Goal: Find specific page/section: Find specific page/section

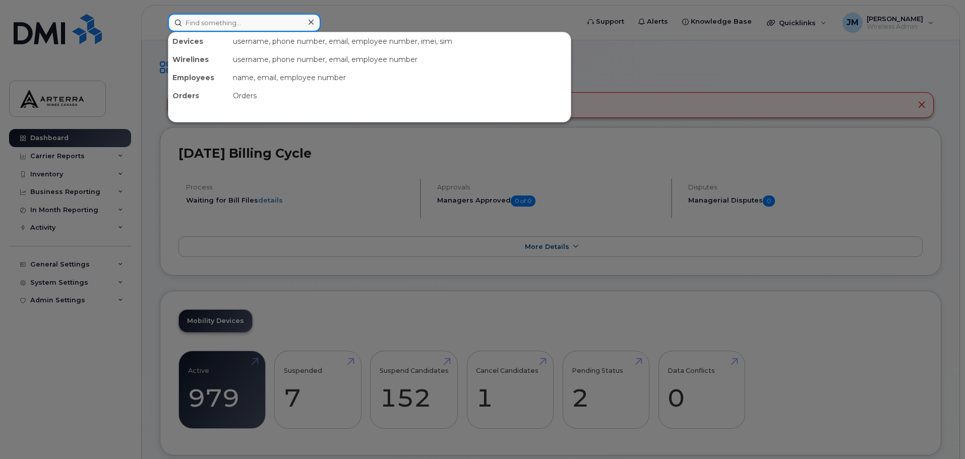
click at [230, 23] on input at bounding box center [244, 23] width 153 height 18
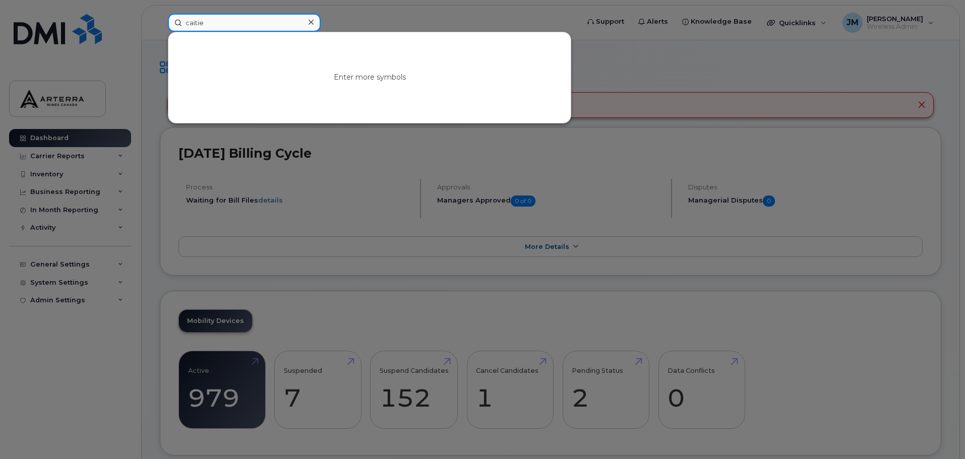
type input "caitie"
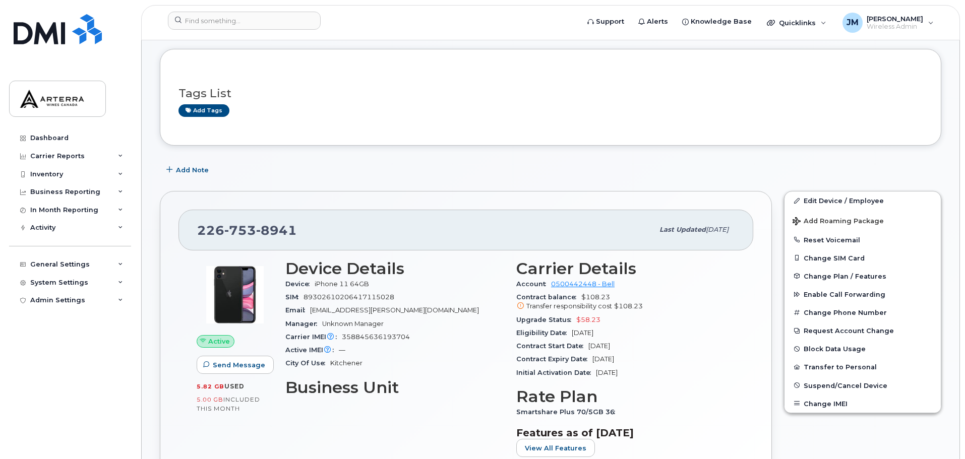
scroll to position [151, 0]
